Goal: Task Accomplishment & Management: Complete application form

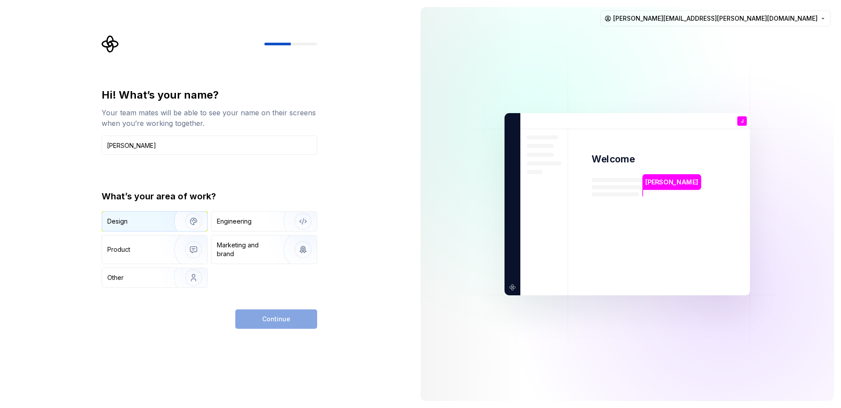
type input "[PERSON_NAME]"
click at [154, 221] on div "Design" at bounding box center [134, 221] width 55 height 9
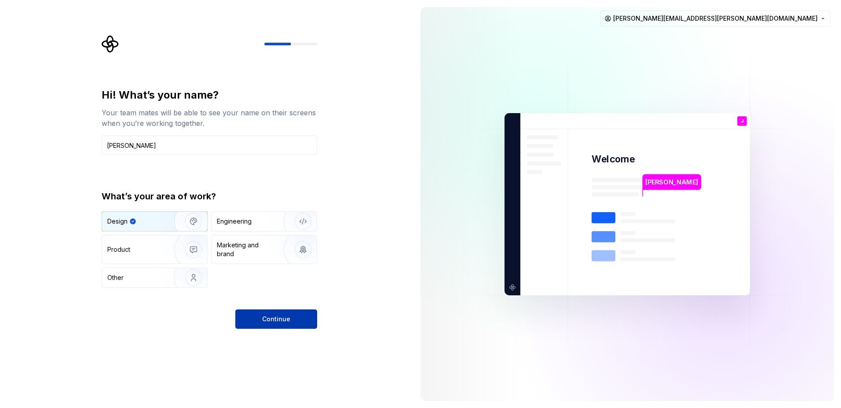
click at [285, 322] on span "Continue" at bounding box center [276, 318] width 28 height 9
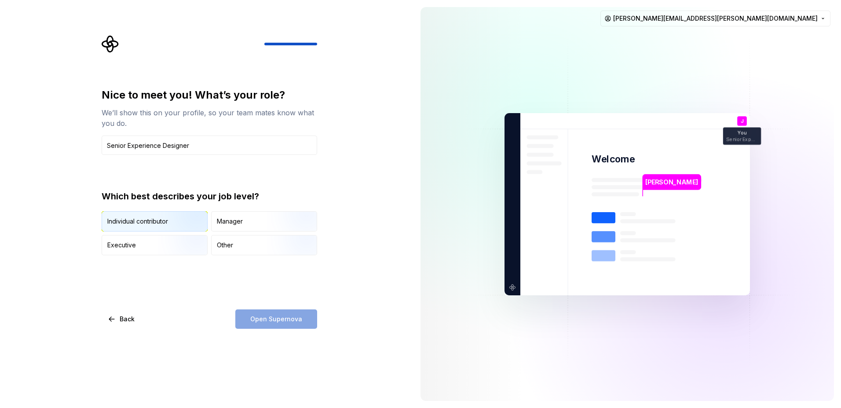
type input "Senior Experience Designer"
click at [137, 227] on div "Individual contributor" at bounding box center [154, 221] width 105 height 19
click at [304, 322] on button "Open Supernova" at bounding box center [276, 318] width 82 height 19
